Goal: Task Accomplishment & Management: Manage account settings

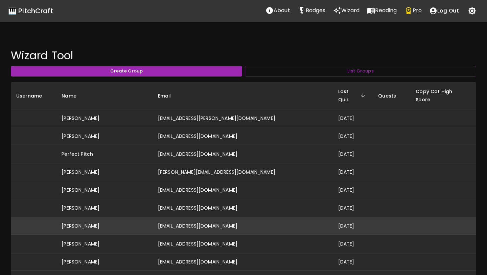
click at [190, 217] on td "[EMAIL_ADDRESS][DOMAIN_NAME]" at bounding box center [242, 226] width 180 height 18
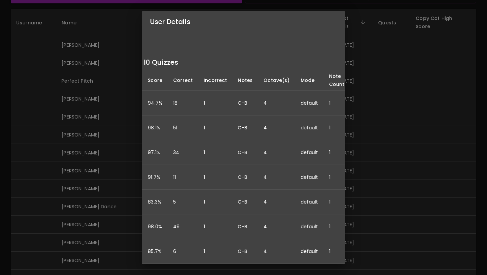
scroll to position [84, 57]
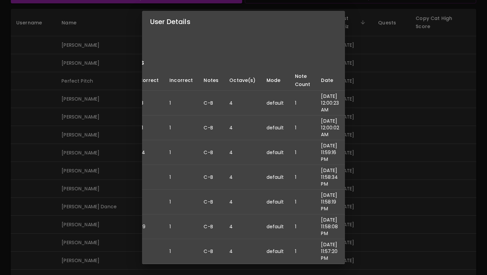
click at [77, 151] on div "User Details Name: [PERSON_NAME] Username: Email: [EMAIL_ADDRESS][DOMAIN_NAME] …" at bounding box center [243, 137] width 487 height 275
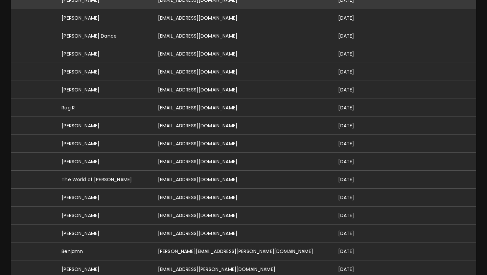
scroll to position [246, 0]
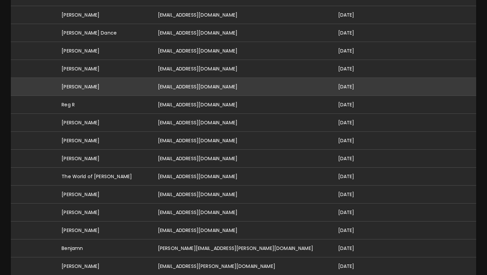
click at [173, 79] on td "[EMAIL_ADDRESS][DOMAIN_NAME]" at bounding box center [242, 87] width 180 height 18
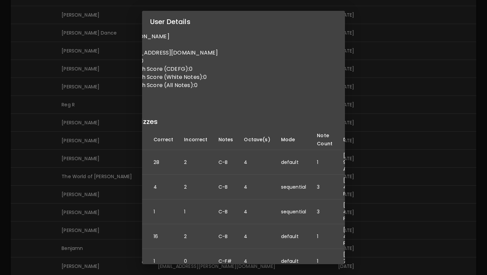
scroll to position [0, 0]
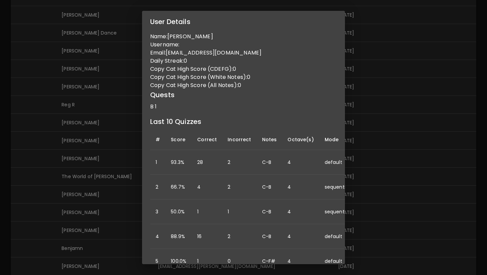
click at [47, 137] on div "User Details Name: [PERSON_NAME] Username: Email: [EMAIL_ADDRESS][DOMAIN_NAME] …" at bounding box center [243, 137] width 487 height 275
